Goal: Transaction & Acquisition: Purchase product/service

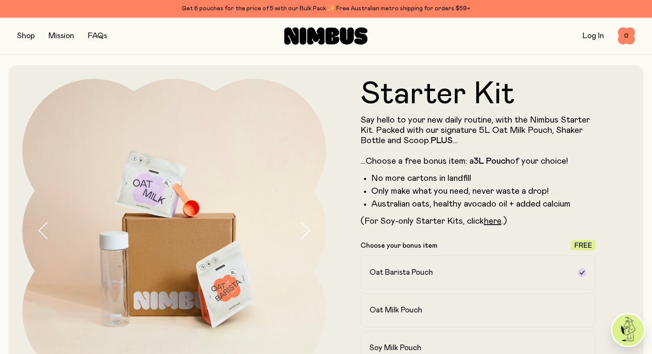
click at [305, 30] on icon at bounding box center [302, 35] width 7 height 17
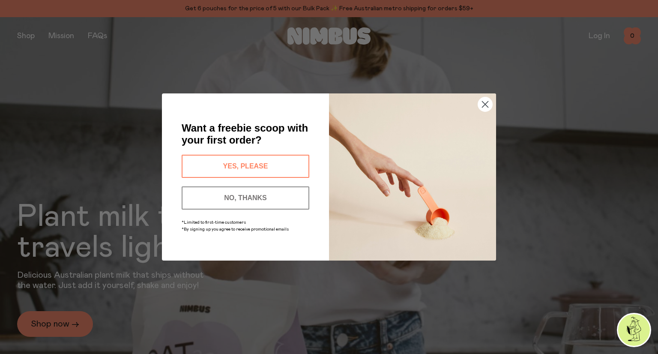
click at [481, 105] on circle "Close dialog" at bounding box center [485, 104] width 14 height 14
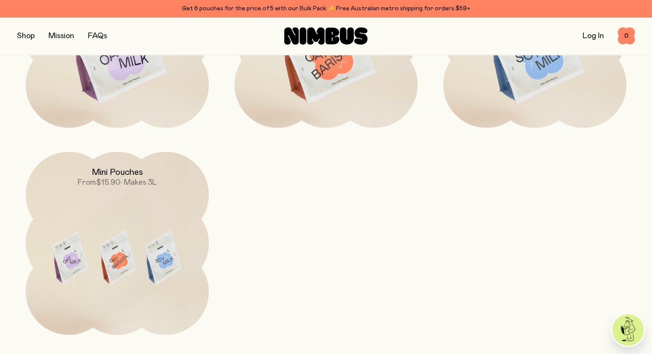
scroll to position [857, 0]
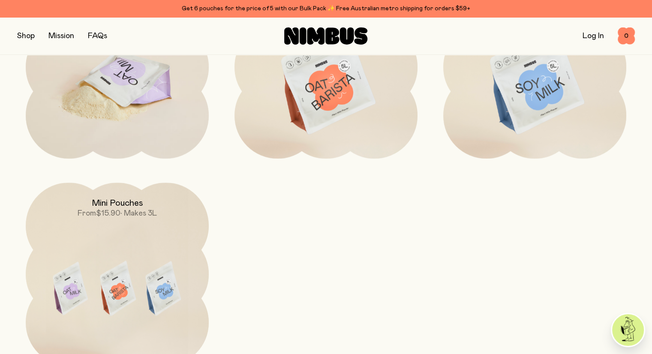
click at [130, 94] on img at bounding box center [117, 83] width 183 height 215
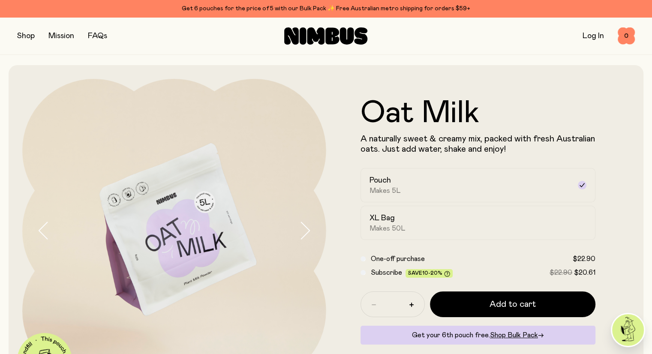
click at [550, 259] on label "One-off purchase $22.90" at bounding box center [483, 259] width 225 height 10
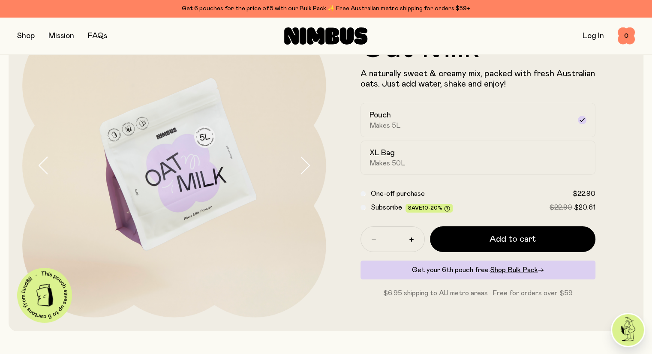
scroll to position [86, 0]
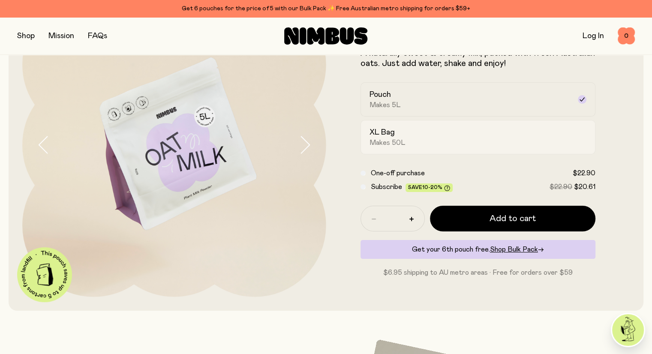
click at [406, 152] on label "XL Bag Makes 50L" at bounding box center [477, 137] width 235 height 34
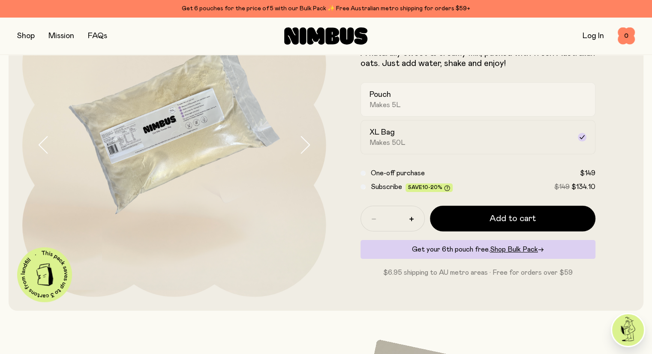
click at [383, 108] on span "Makes 5L" at bounding box center [384, 105] width 31 height 9
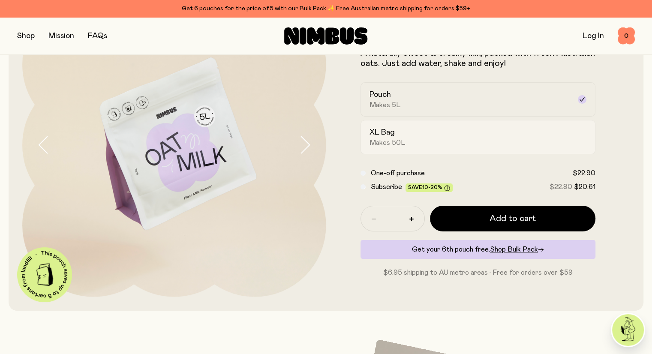
click at [378, 134] on h2 "XL Bag" at bounding box center [381, 132] width 25 height 10
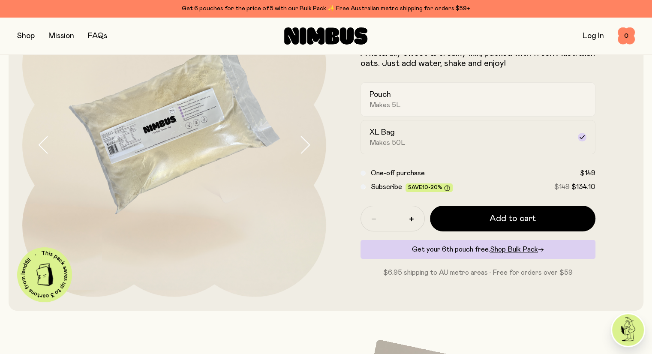
click at [384, 97] on h2 "Pouch" at bounding box center [379, 95] width 21 height 10
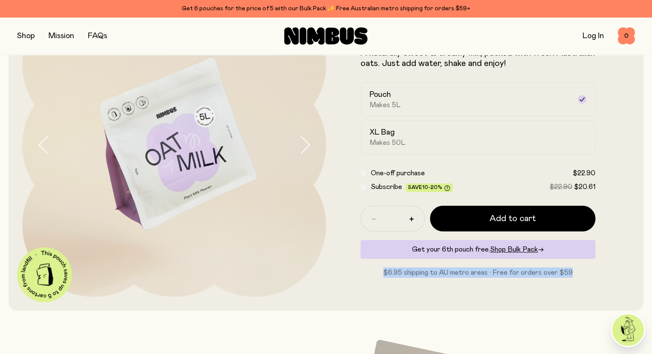
drag, startPoint x: 584, startPoint y: 278, endPoint x: 386, endPoint y: 273, distance: 197.5
click at [380, 278] on p "$6.95 shipping to AU metro areas · Free for orders over $59" at bounding box center [477, 272] width 235 height 10
